Goal: Information Seeking & Learning: Check status

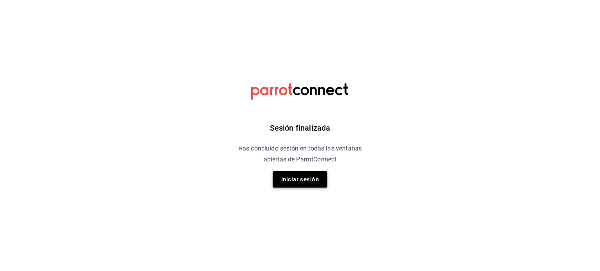
click at [308, 176] on button "Iniciar sesión" at bounding box center [299, 179] width 55 height 16
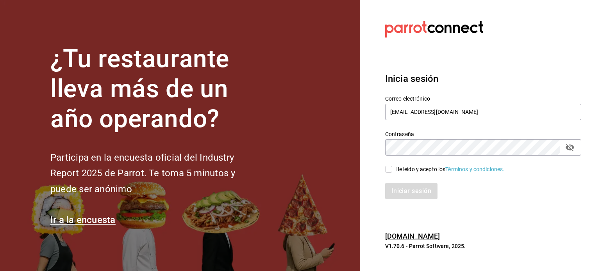
click at [411, 173] on div "He leído y acepto los Términos y condiciones." at bounding box center [449, 170] width 109 height 8
click at [392, 173] on input "He leído y acepto los Términos y condiciones." at bounding box center [388, 169] width 7 height 7
checkbox input "true"
click at [411, 182] on div "Iniciar sesión" at bounding box center [478, 187] width 205 height 26
click at [410, 189] on button "Iniciar sesión" at bounding box center [411, 191] width 53 height 16
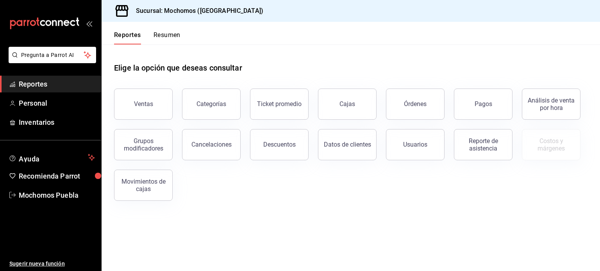
click at [153, 121] on div "Grupos modificadores" at bounding box center [139, 140] width 68 height 41
click at [150, 112] on button "Ventas" at bounding box center [143, 104] width 59 height 31
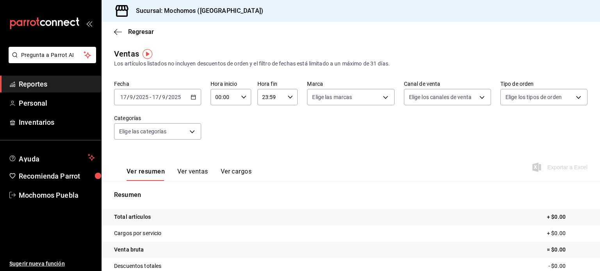
click at [192, 100] on \(Stroke\) "button" at bounding box center [193, 97] width 5 height 4
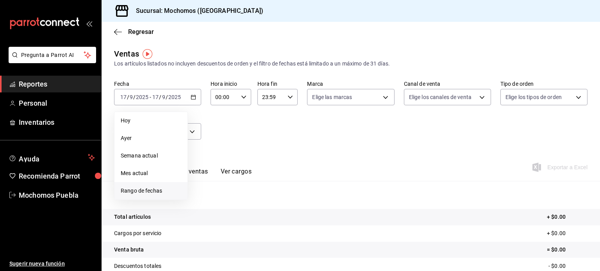
click at [137, 183] on li "Rango de fechas" at bounding box center [150, 191] width 73 height 18
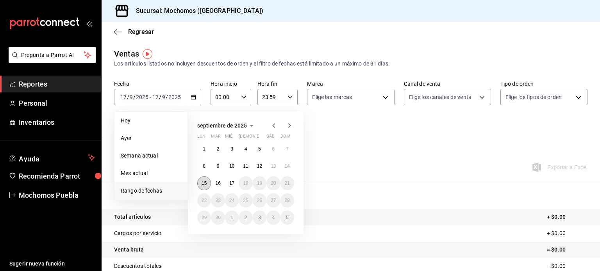
click at [205, 183] on abbr "15" at bounding box center [203, 183] width 5 height 5
click at [230, 182] on abbr "17" at bounding box center [231, 183] width 5 height 5
click at [230, 182] on div "Resumen Total artículos + $0.00 Cargos por servicio + $0.00 Venta bruta = $0.00…" at bounding box center [350, 265] width 498 height 168
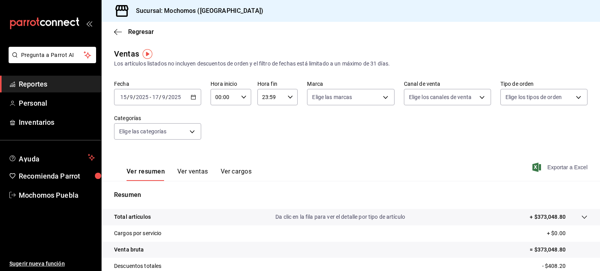
click at [532, 166] on icon "button" at bounding box center [536, 167] width 9 height 9
